Goal: Transaction & Acquisition: Book appointment/travel/reservation

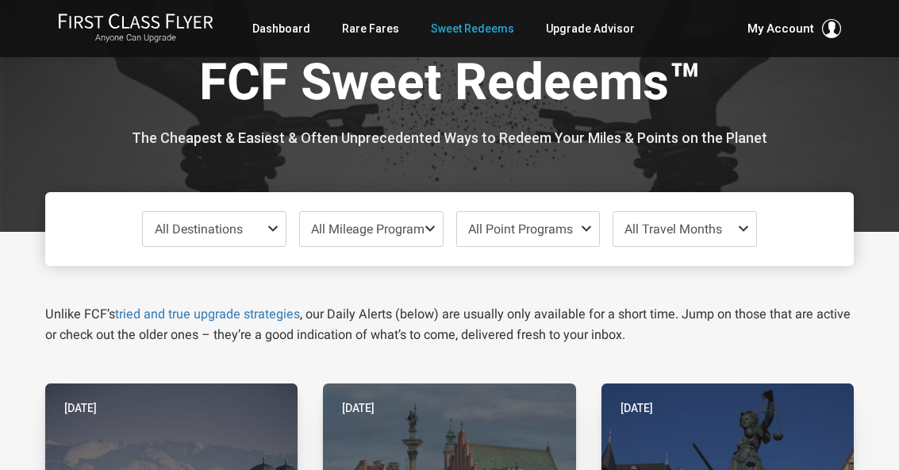
scroll to position [34, 0]
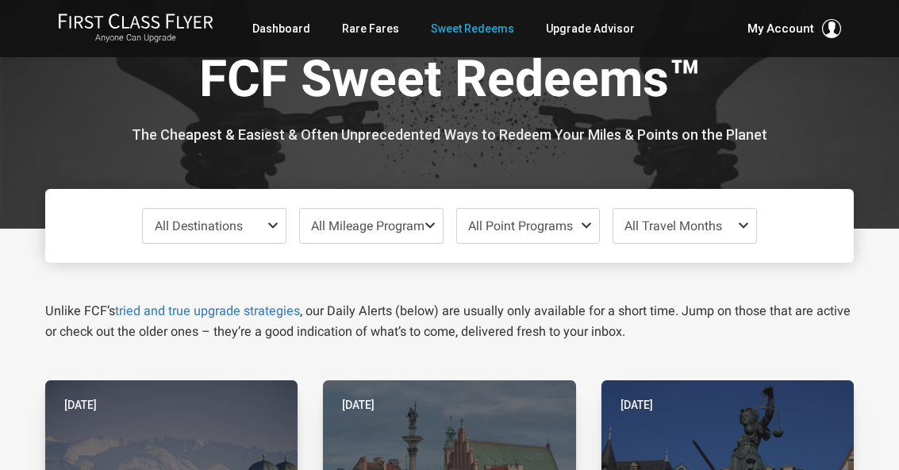
click at [196, 229] on span "All Destinations" at bounding box center [199, 225] width 88 height 15
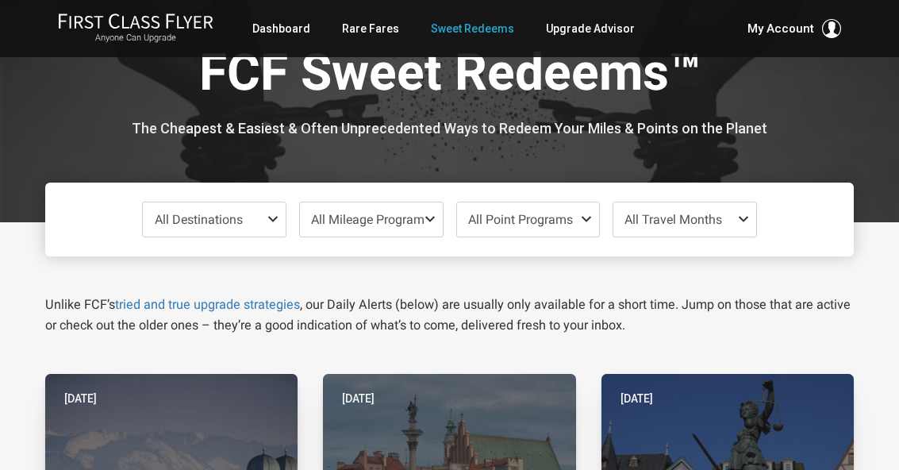
scroll to position [48, 0]
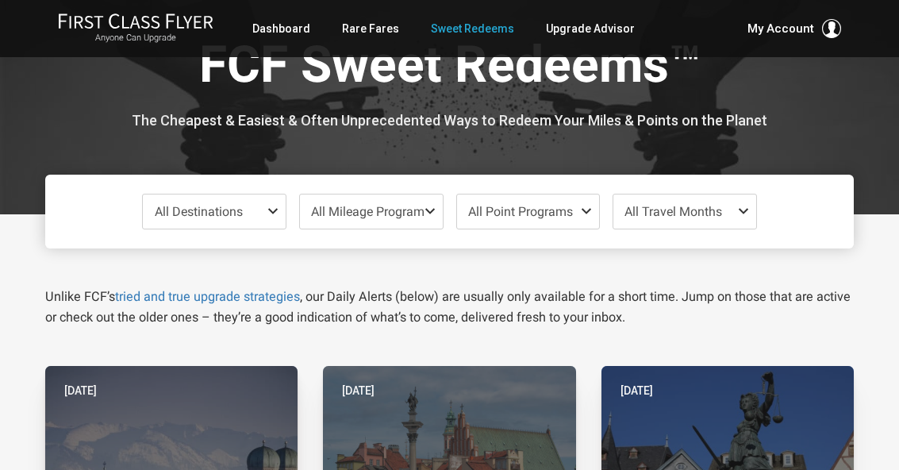
click at [180, 216] on span "All Destinations" at bounding box center [199, 211] width 88 height 15
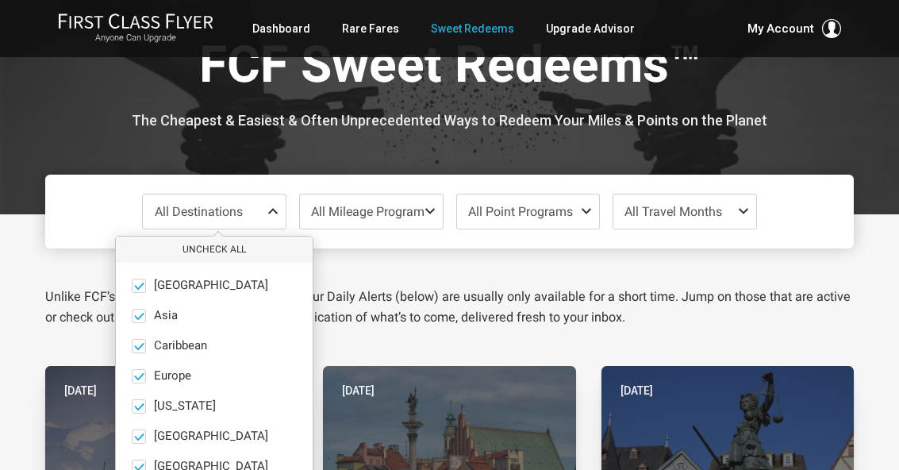
click at [133, 373] on span at bounding box center [139, 376] width 12 height 12
click at [0, 0] on input "Europe only" at bounding box center [0, 0] width 0 height 0
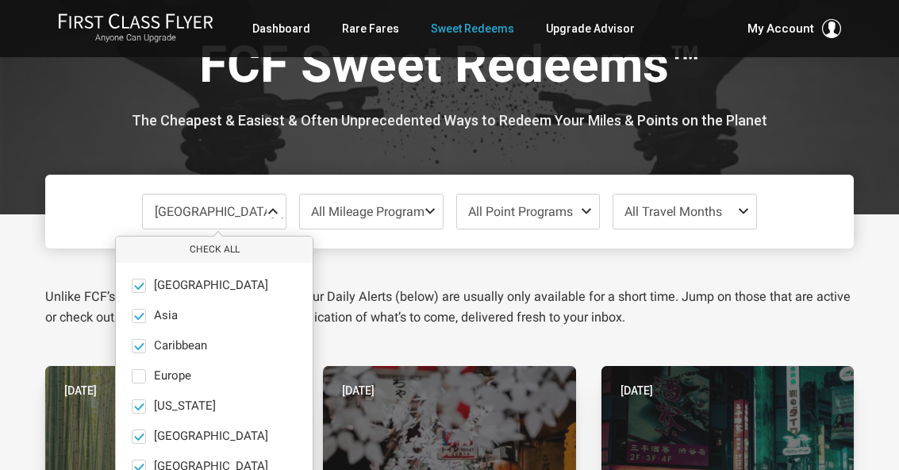
click at [195, 377] on button "only" at bounding box center [206, 376] width 22 height 14
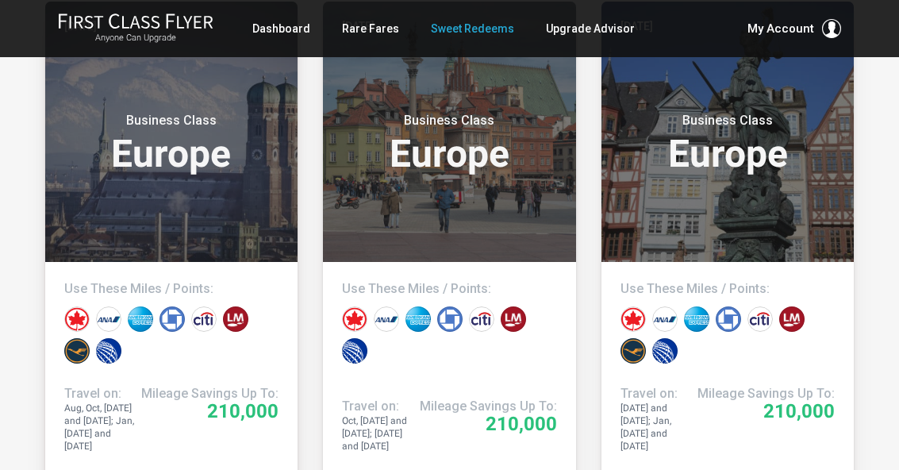
scroll to position [413, 0]
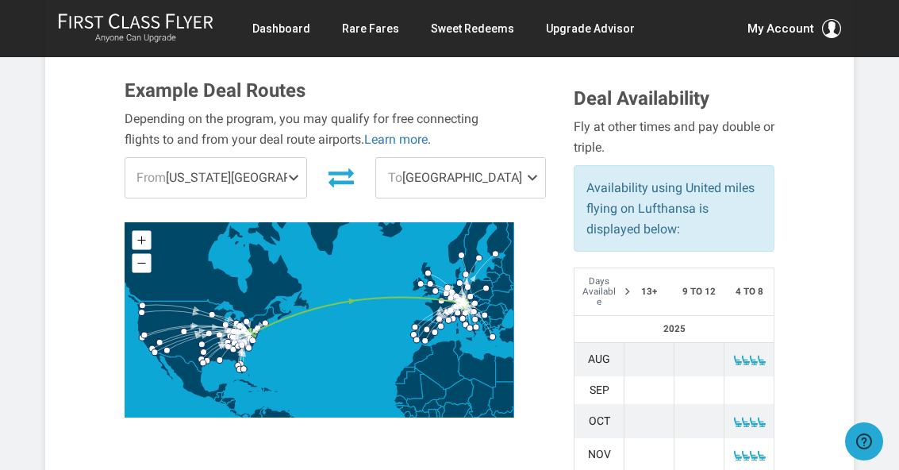
scroll to position [509, 0]
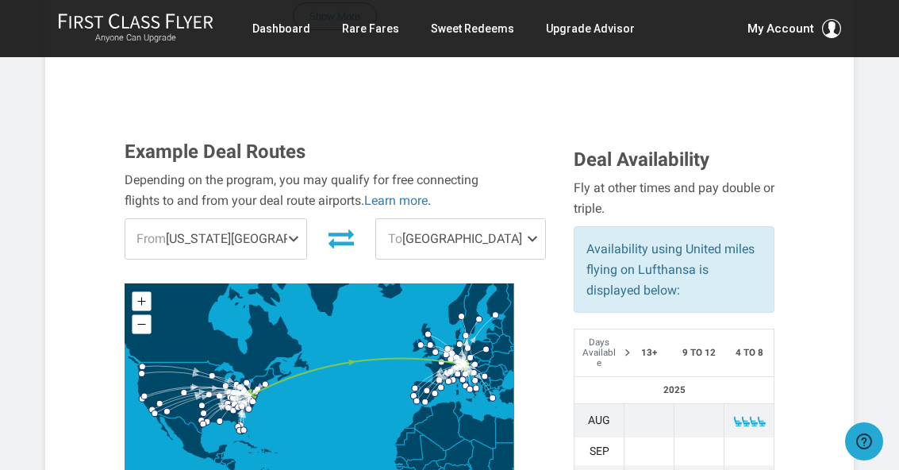
click at [444, 170] on div "Depending on the program, you may qualify for free connecting flights to and fr…" at bounding box center [320, 190] width 390 height 40
click at [440, 219] on span "To [GEOGRAPHIC_DATA]" at bounding box center [460, 239] width 168 height 40
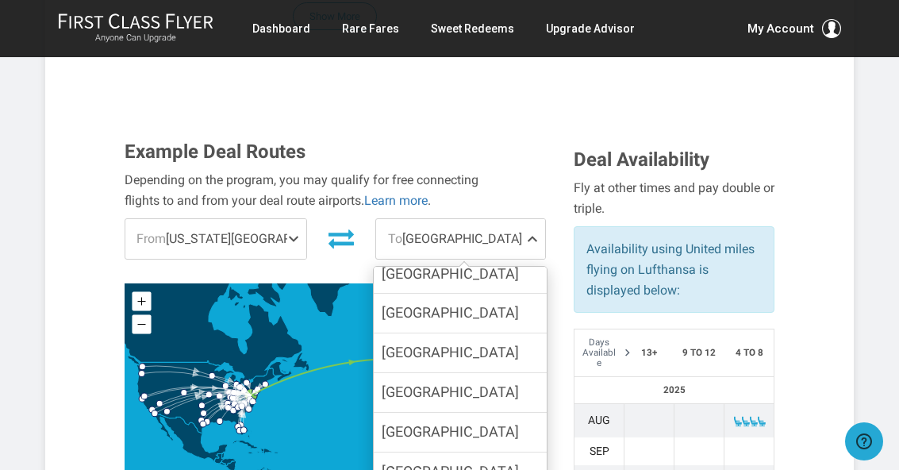
scroll to position [1528, 0]
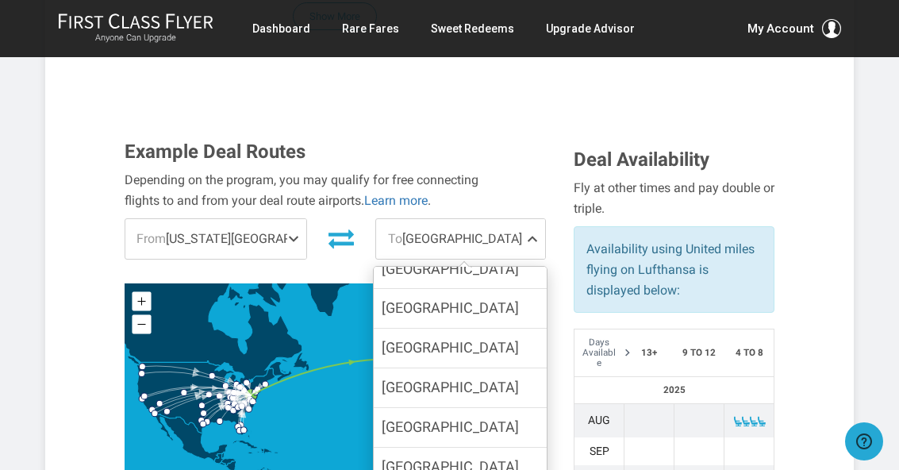
click at [443, 408] on label "[GEOGRAPHIC_DATA]" at bounding box center [460, 427] width 173 height 39
click at [0, 0] on input "[GEOGRAPHIC_DATA]" at bounding box center [0, 0] width 0 height 0
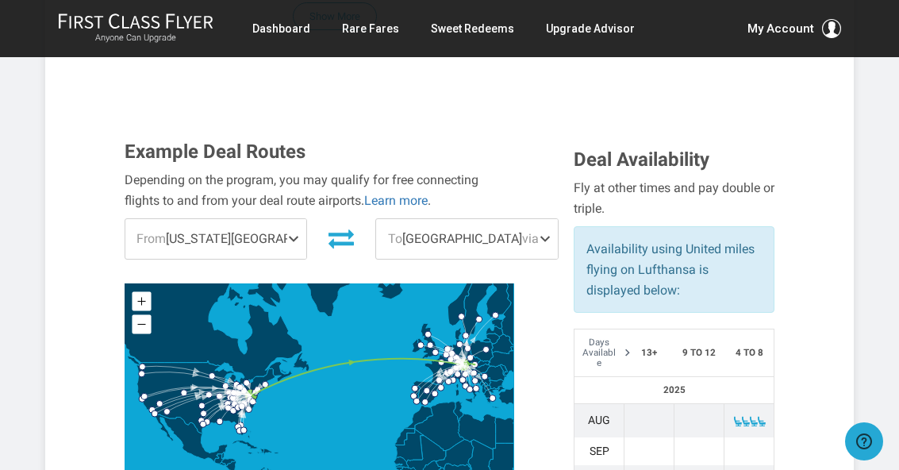
click at [236, 219] on span "From [US_STATE][GEOGRAPHIC_DATA]" at bounding box center [216, 239] width 182 height 40
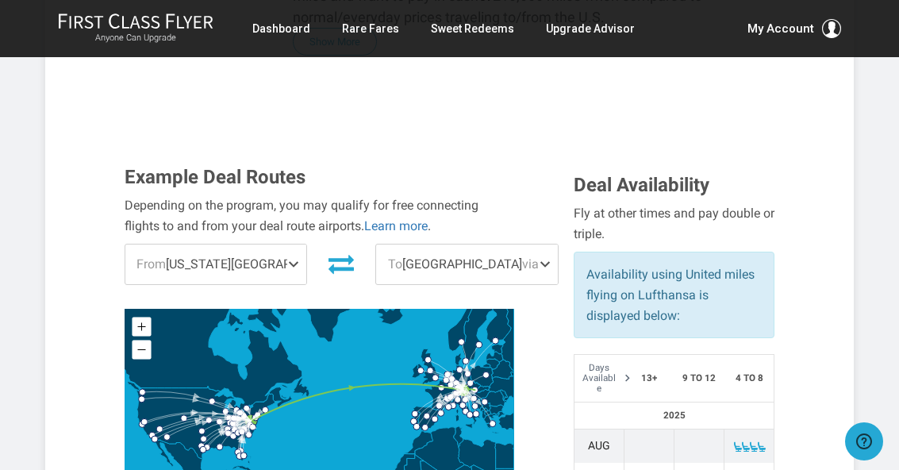
scroll to position [479, 0]
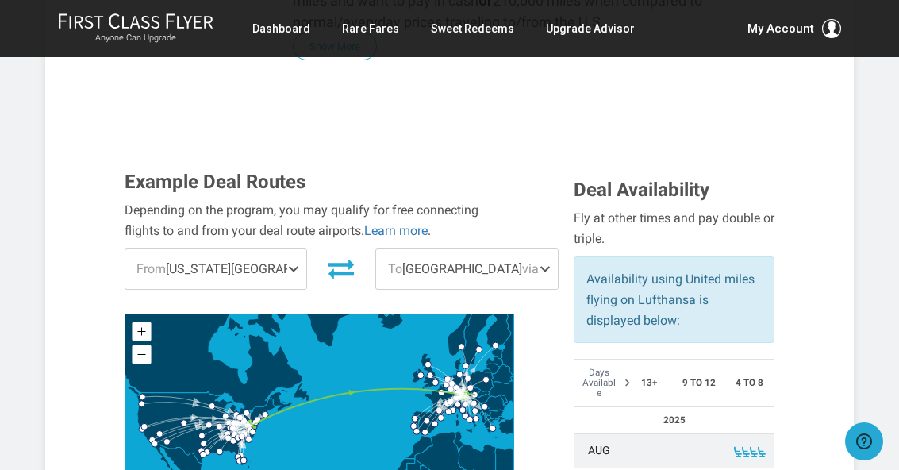
click at [216, 249] on span "From [US_STATE][GEOGRAPHIC_DATA]" at bounding box center [216, 269] width 182 height 40
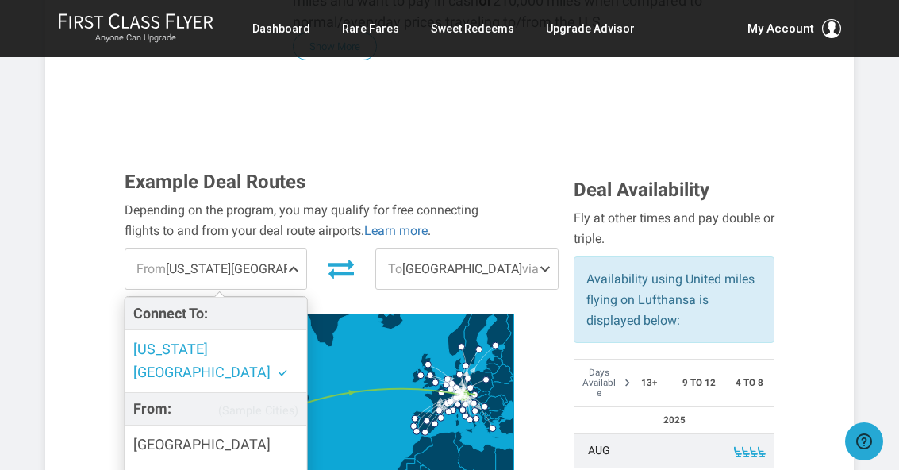
click at [230, 425] on label "[GEOGRAPHIC_DATA]" at bounding box center [216, 444] width 182 height 39
click at [0, 0] on input "[GEOGRAPHIC_DATA]" at bounding box center [0, 0] width 0 height 0
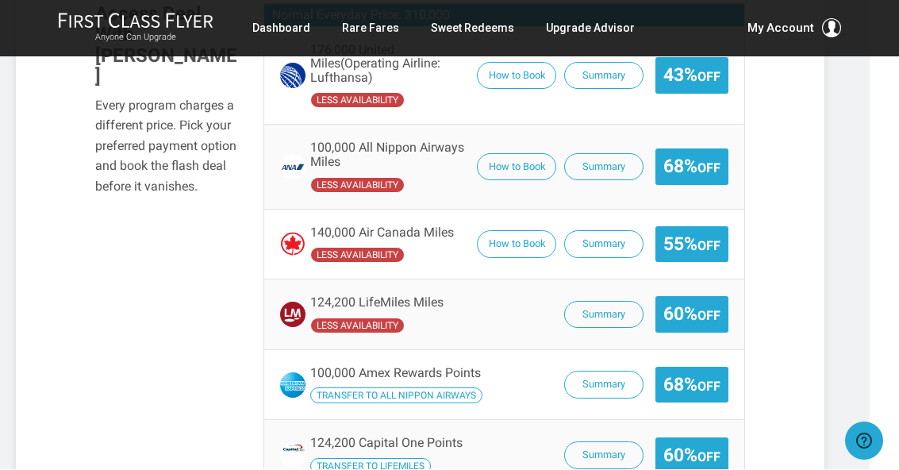
scroll to position [1415, 29]
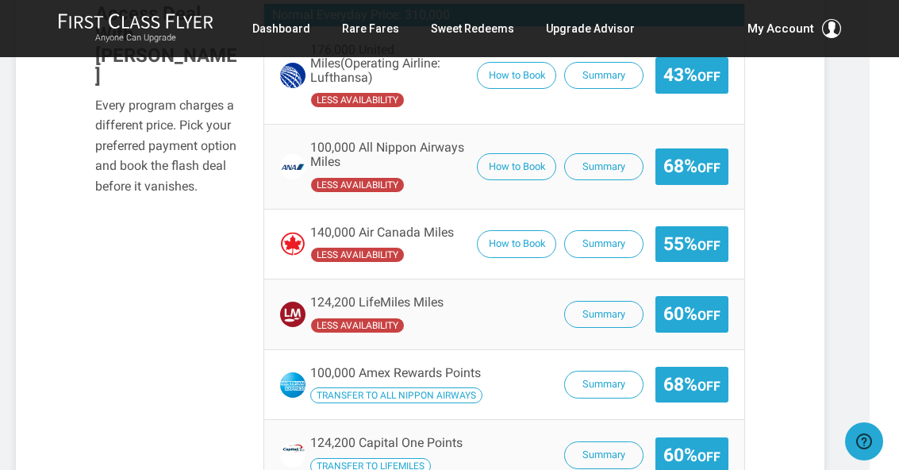
click at [603, 371] on button "Summary" at bounding box center [603, 385] width 79 height 28
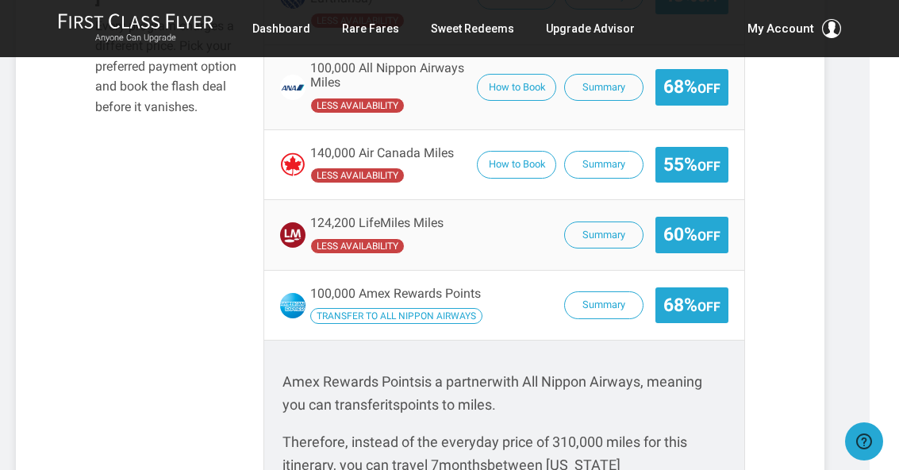
scroll to position [1483, 29]
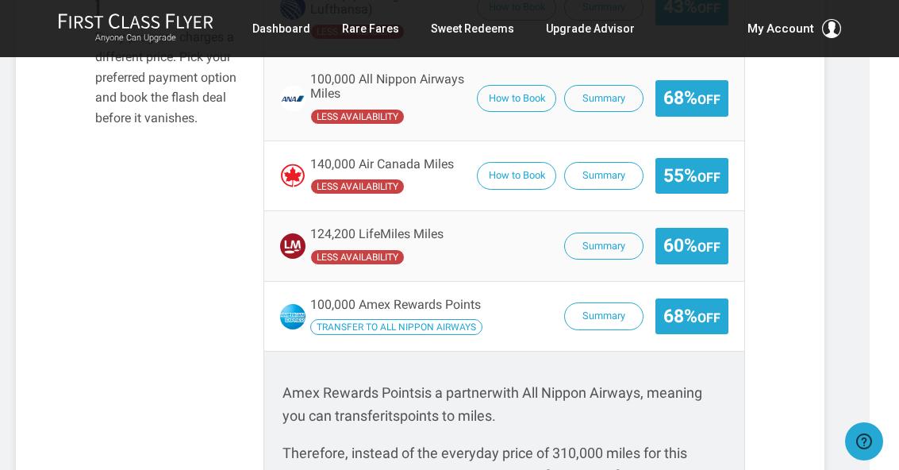
click at [609, 302] on button "Summary" at bounding box center [603, 316] width 79 height 28
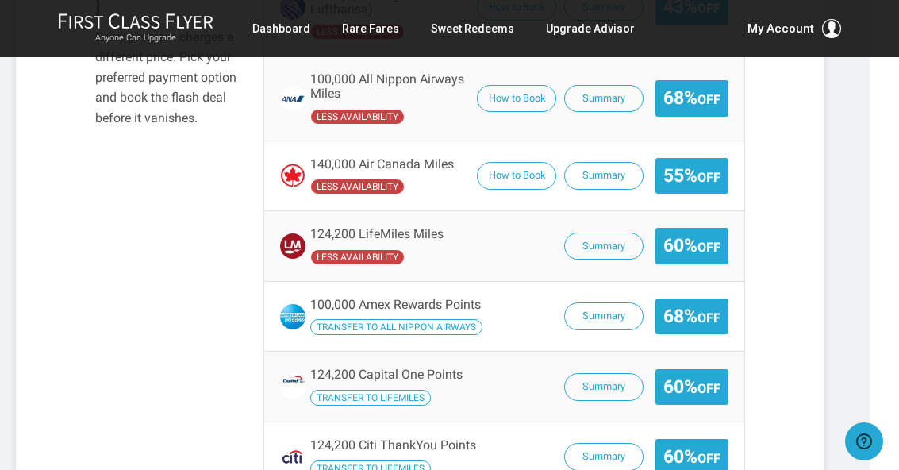
click at [610, 302] on button "Summary" at bounding box center [603, 316] width 79 height 28
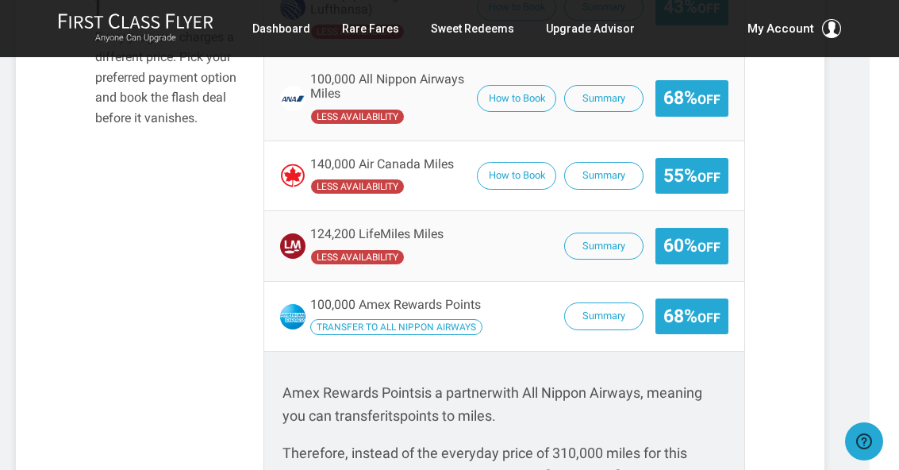
click at [693, 306] on span "68% Off" at bounding box center [691, 316] width 57 height 20
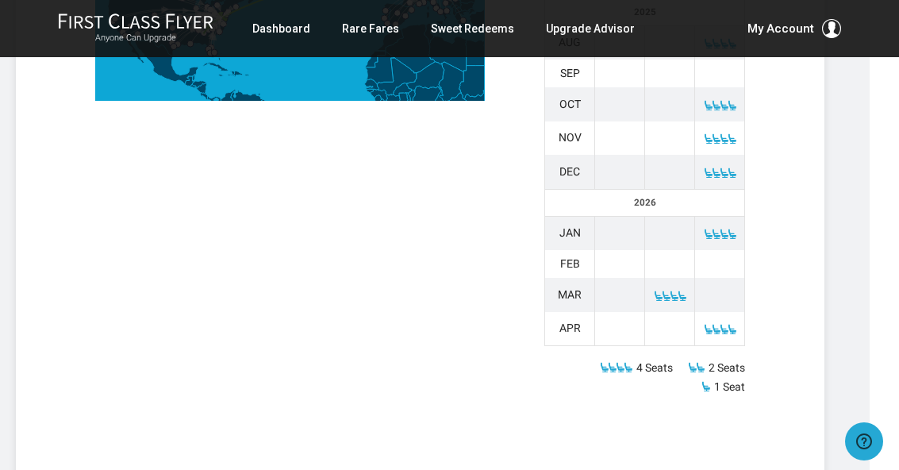
scroll to position [876, 29]
